Goal: Task Accomplishment & Management: Complete application form

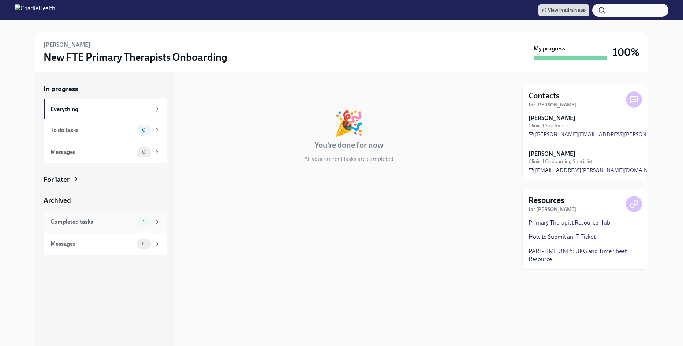
click at [132, 228] on div "Completed tasks 1" at bounding box center [105, 222] width 123 height 22
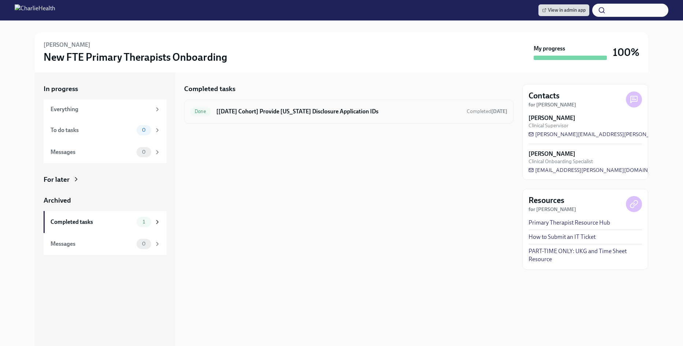
click at [277, 116] on div "Done [[DATE] Cohort] Provide [US_STATE] Disclosure Application IDs Completed [D…" at bounding box center [348, 112] width 317 height 12
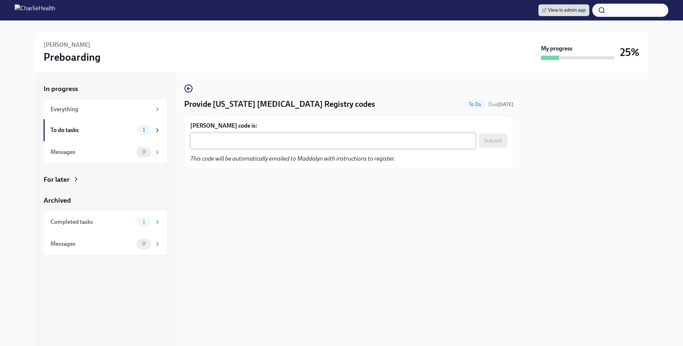
click at [308, 134] on div "x ​" at bounding box center [333, 141] width 286 height 16
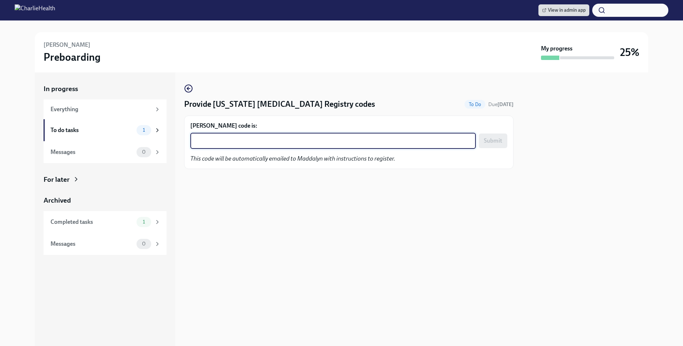
paste textarea "T5EZ4TEA3T9F"
type textarea "T5EZ4TEA3T9F"
click at [492, 141] on span "Submit" at bounding box center [493, 140] width 18 height 7
